Goal: Find specific page/section: Find specific page/section

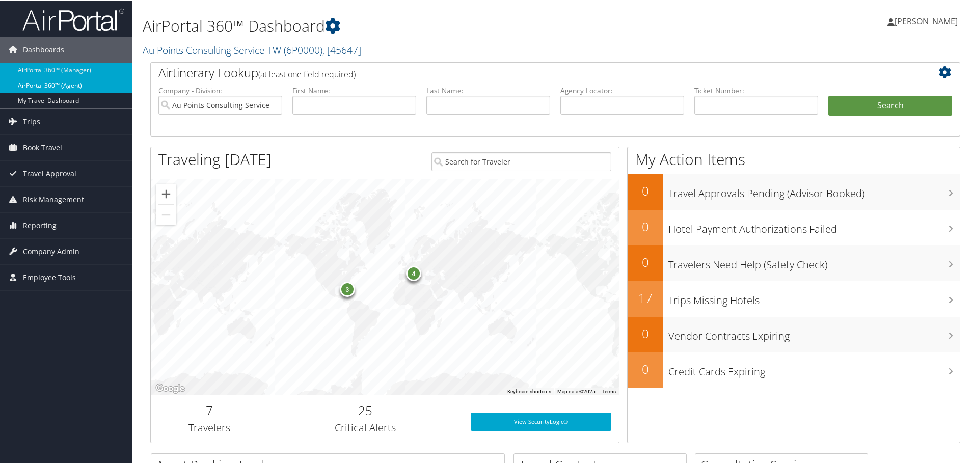
click at [68, 88] on link "AirPortal 360™ (Agent)" at bounding box center [66, 84] width 133 height 15
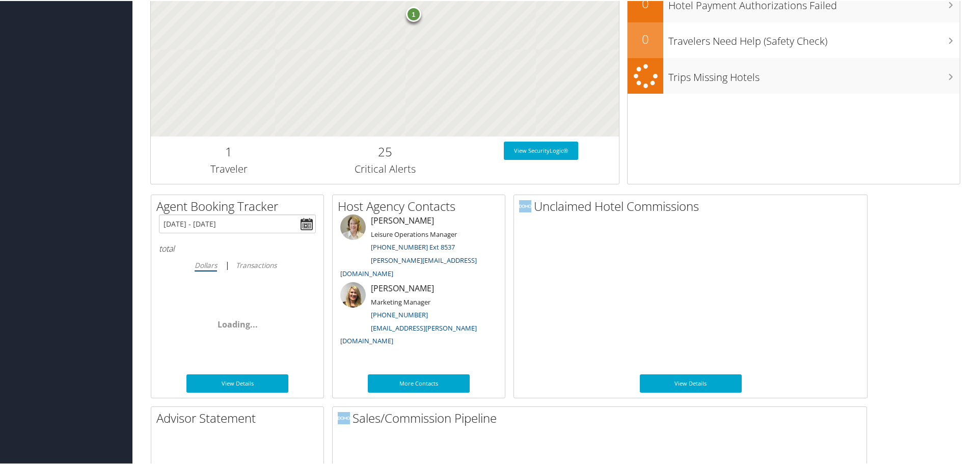
scroll to position [497, 0]
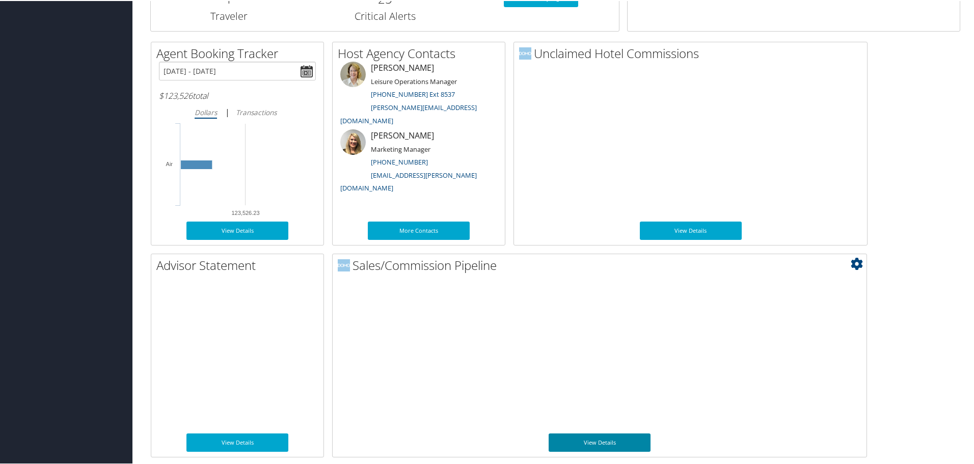
click at [585, 446] on link "View Details" at bounding box center [600, 442] width 102 height 18
